Goal: Task Accomplishment & Management: Manage account settings

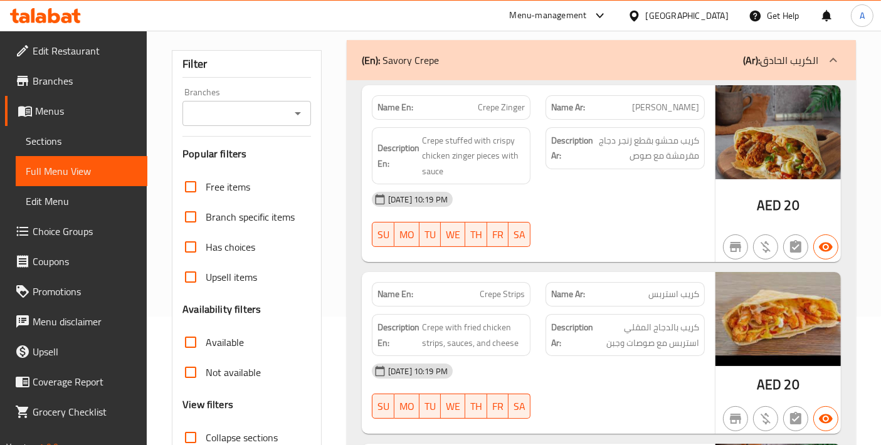
scroll to position [278, 0]
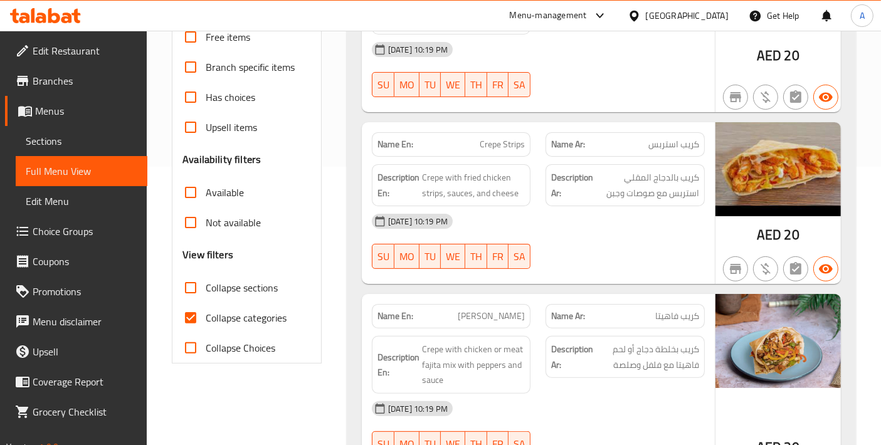
click at [174, 318] on div "Filter Branches Branches Popular filters Free items Branch specific items Has c…" at bounding box center [247, 131] width 150 height 463
click at [183, 318] on input "Collapse categories" at bounding box center [191, 318] width 30 height 30
checkbox input "false"
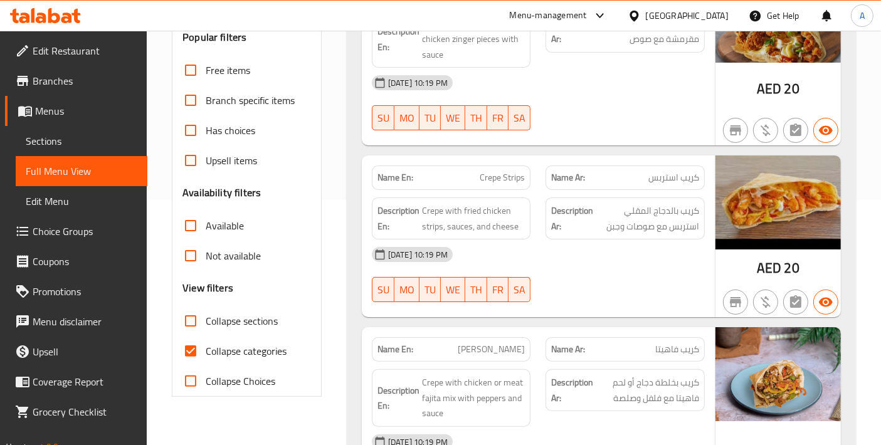
scroll to position [418, 0]
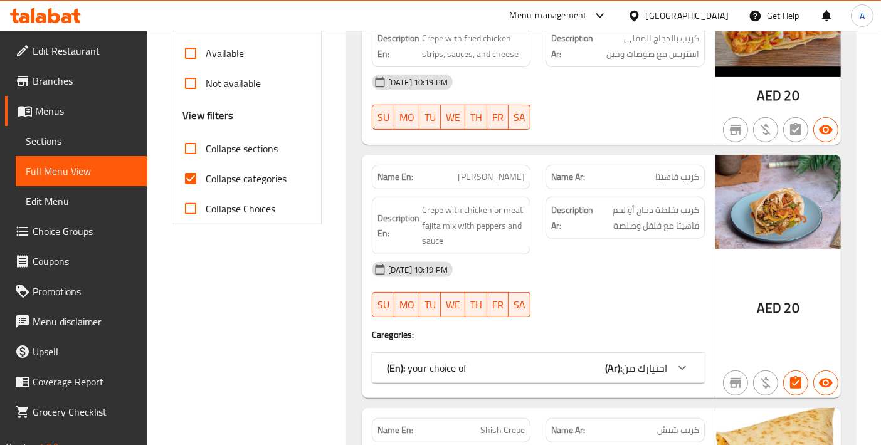
click at [193, 179] on input "Collapse categories" at bounding box center [191, 179] width 30 height 30
checkbox input "false"
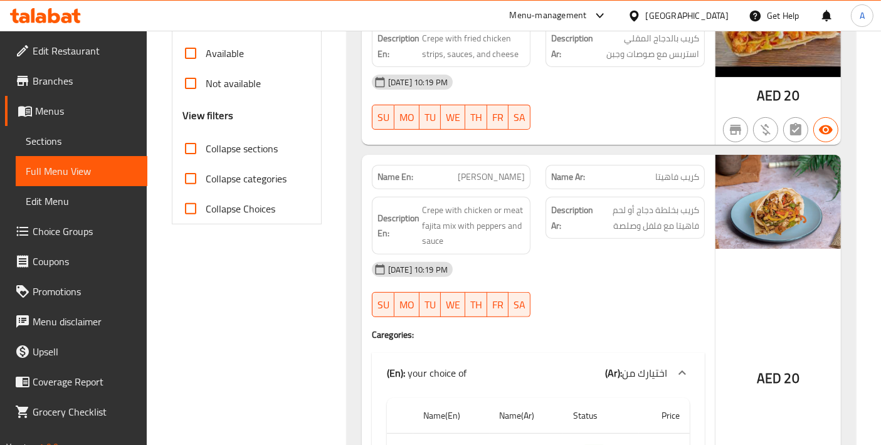
scroll to position [0, 0]
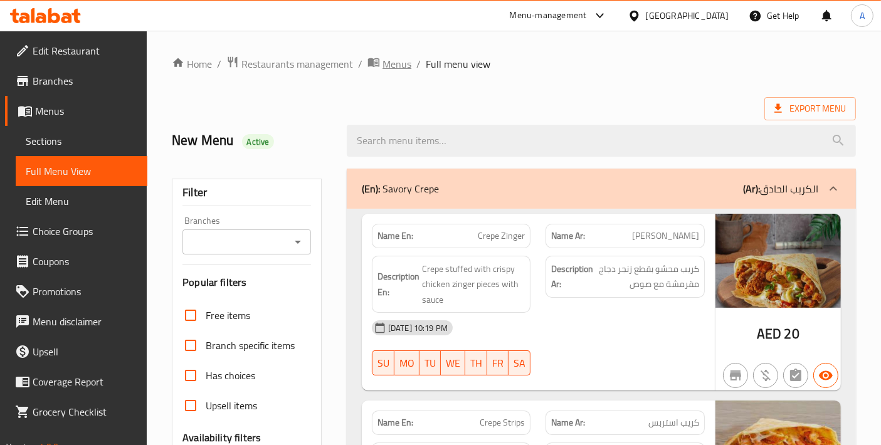
click at [394, 67] on span "Menus" at bounding box center [397, 63] width 29 height 15
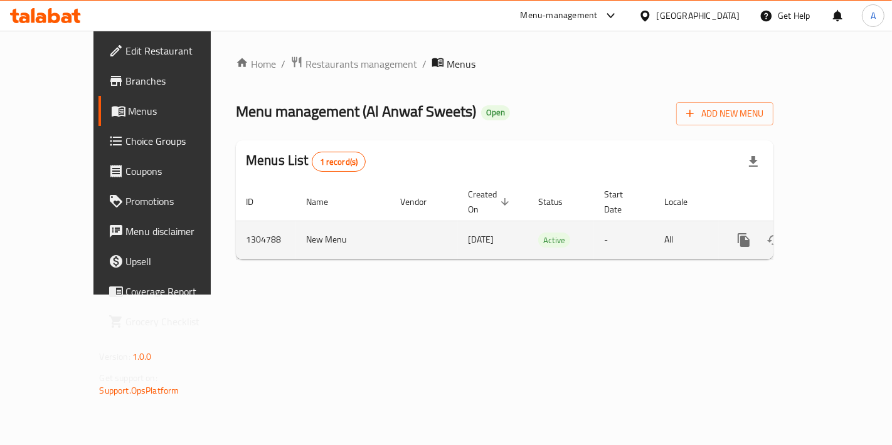
click at [857, 238] on td "enhanced table" at bounding box center [789, 240] width 140 height 38
click at [842, 233] on icon "enhanced table" at bounding box center [834, 240] width 15 height 15
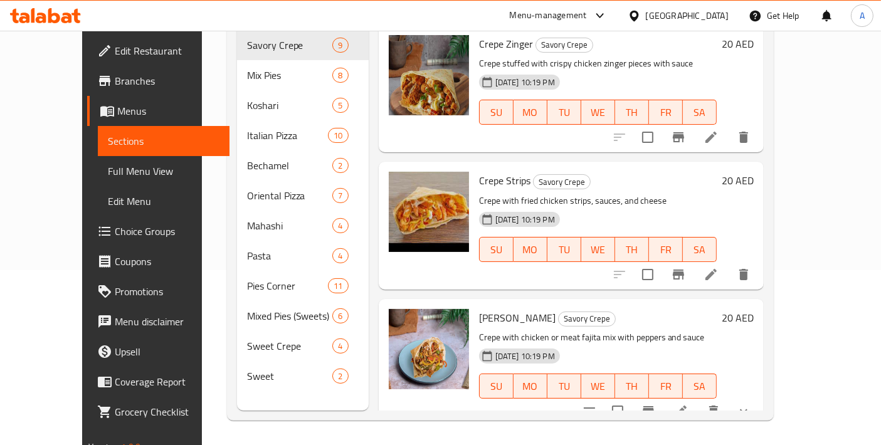
scroll to position [36, 0]
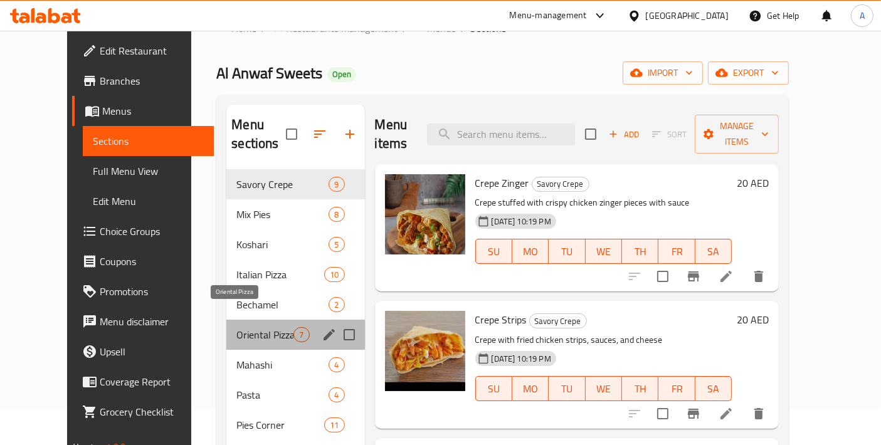
click at [236, 327] on span "Oriental Pizza" at bounding box center [264, 334] width 57 height 15
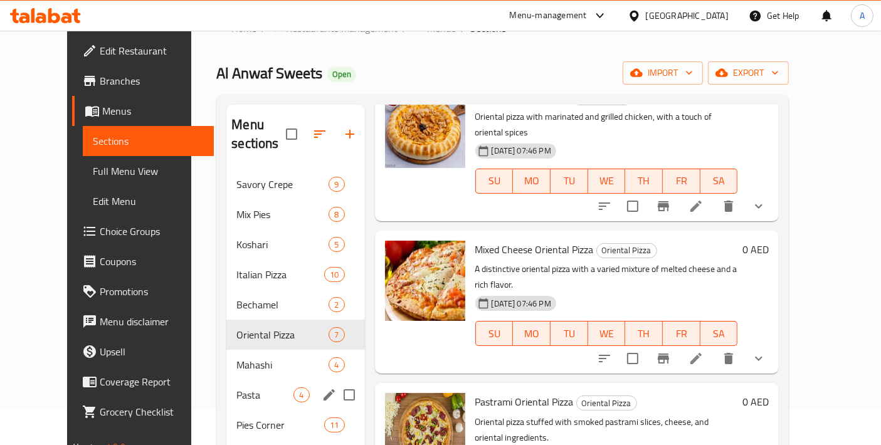
scroll to position [175, 0]
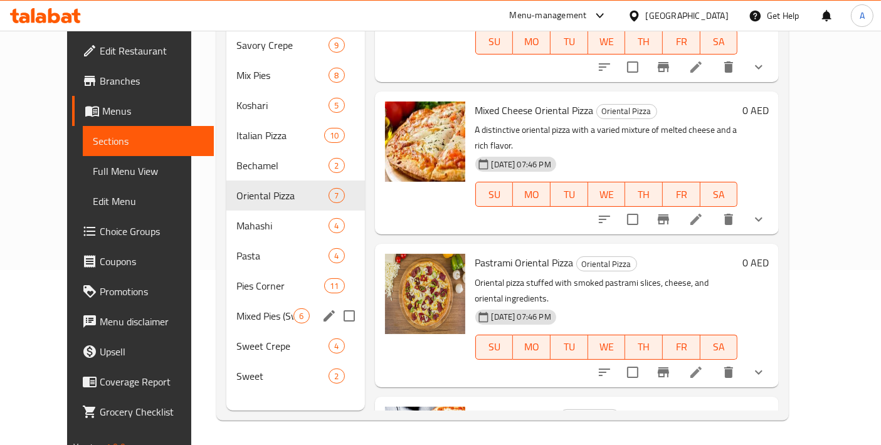
click at [266, 307] on div "Mixed Pies (Sweets) 6" at bounding box center [295, 316] width 138 height 30
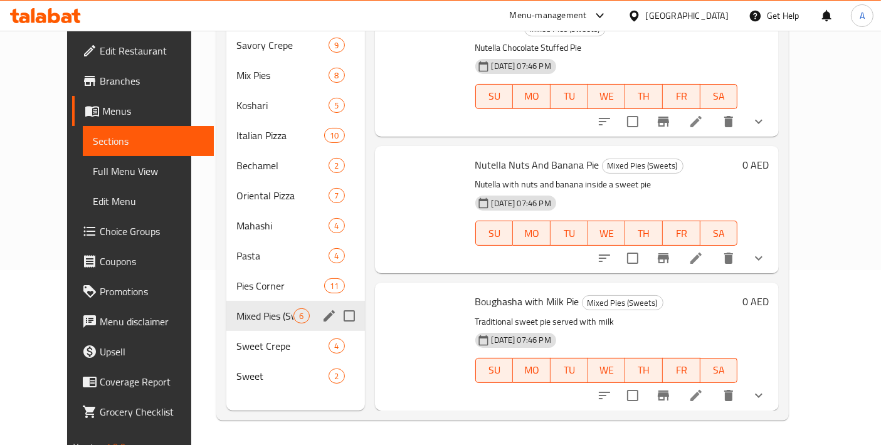
scroll to position [407, 0]
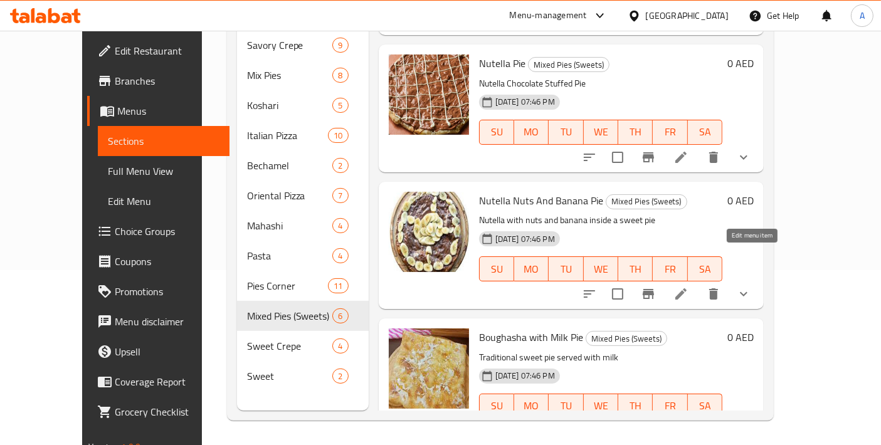
click at [689, 287] on icon at bounding box center [681, 294] width 15 height 15
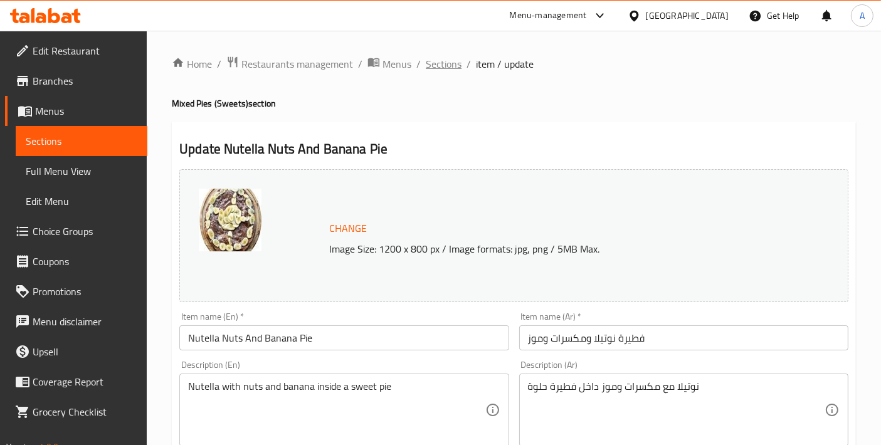
click at [440, 63] on span "Sections" at bounding box center [444, 63] width 36 height 15
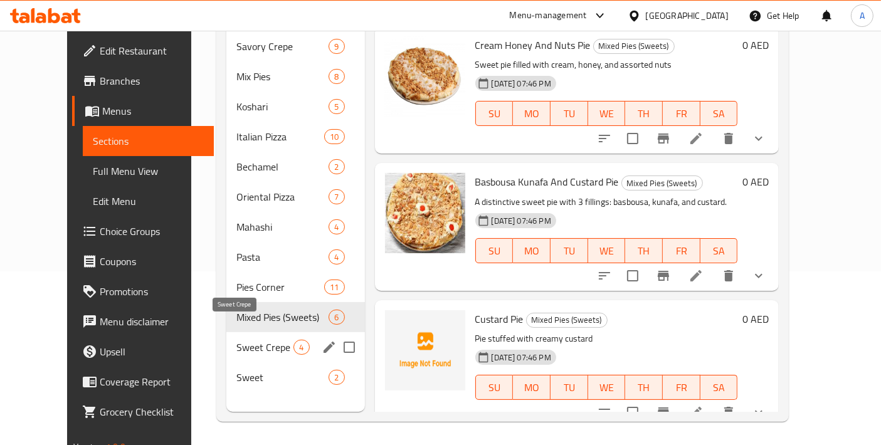
scroll to position [175, 0]
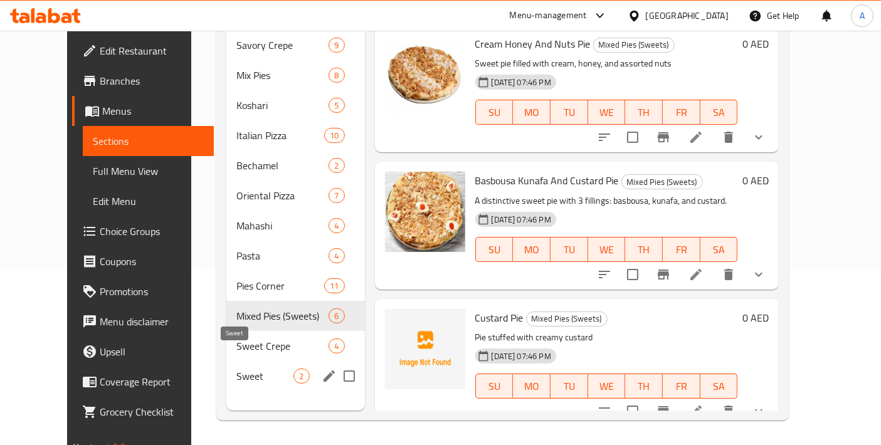
click at [236, 369] on span "Sweet" at bounding box center [264, 376] width 57 height 15
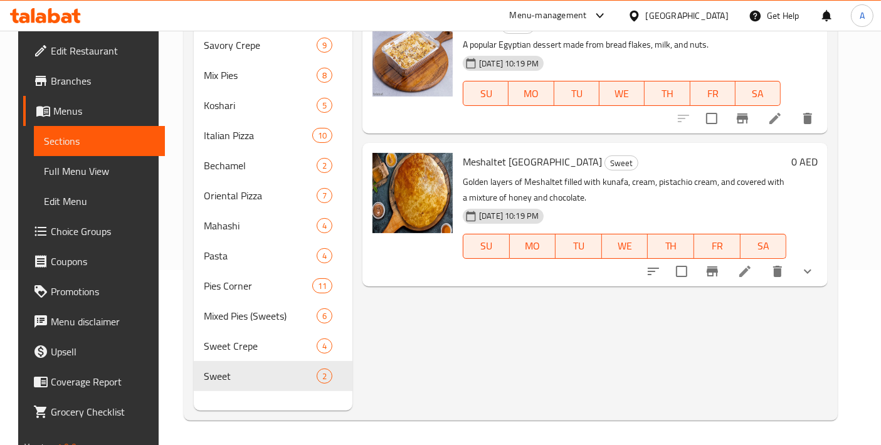
scroll to position [36, 0]
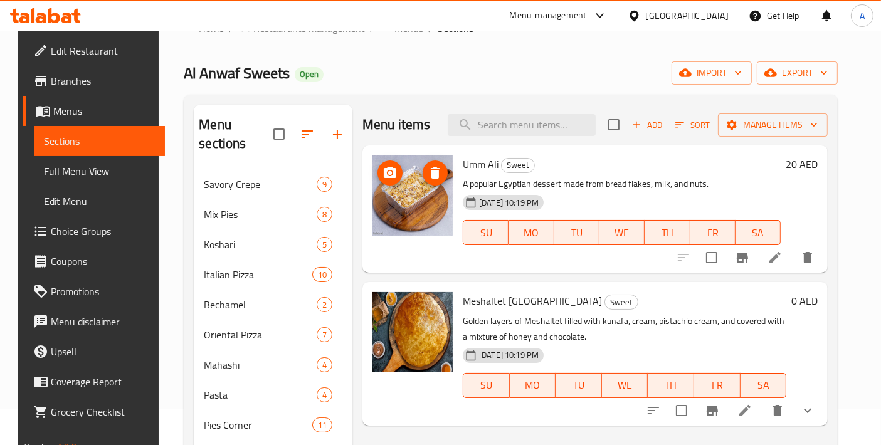
click at [423, 194] on img at bounding box center [413, 196] width 80 height 80
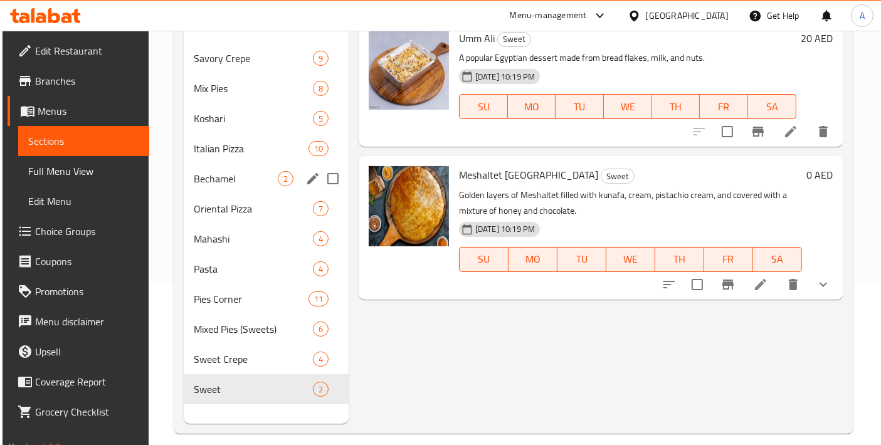
scroll to position [175, 0]
